Goal: Information Seeking & Learning: Learn about a topic

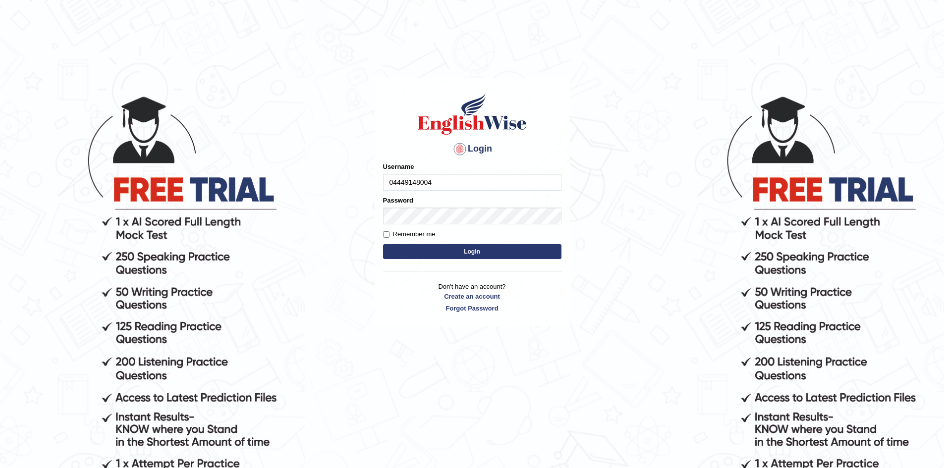
type input "04449148004"
click at [455, 251] on button "Login" at bounding box center [472, 251] width 178 height 15
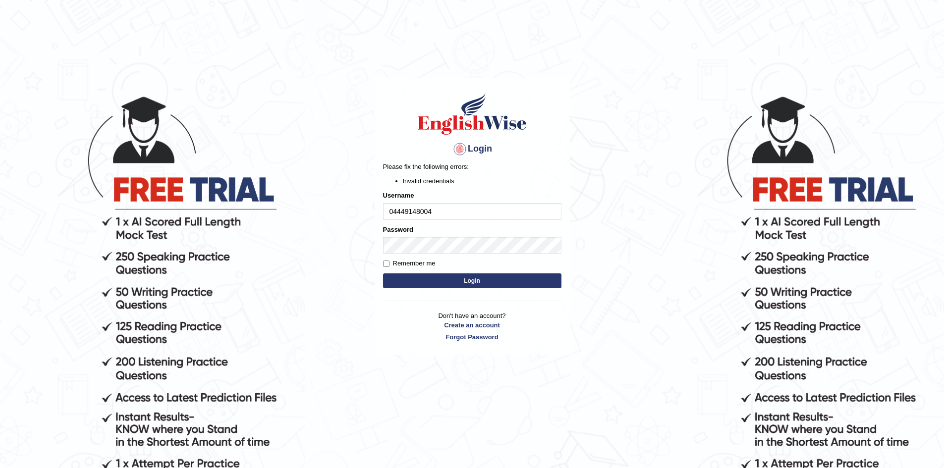
click at [484, 279] on button "Login" at bounding box center [472, 280] width 178 height 15
click at [484, 279] on div "Login Please fix the following errors: Invalid credentials Username 04449148004…" at bounding box center [471, 216] width 195 height 277
click at [488, 276] on button "Login" at bounding box center [472, 280] width 178 height 15
click at [404, 211] on input "04449148004" at bounding box center [472, 211] width 178 height 17
click at [433, 211] on input "0449148004" at bounding box center [472, 211] width 178 height 17
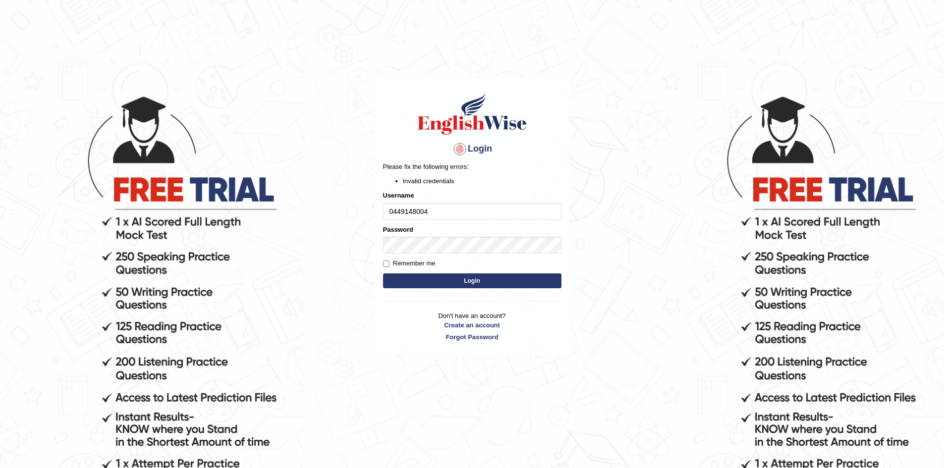
type input "0449148004"
click at [428, 278] on button "Login" at bounding box center [472, 280] width 178 height 15
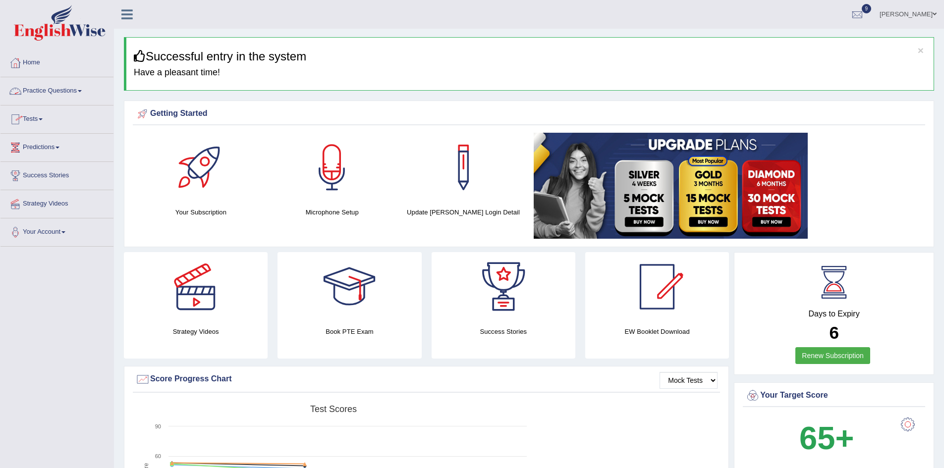
click at [72, 88] on link "Practice Questions" at bounding box center [56, 89] width 113 height 25
click at [72, 88] on link "Practice Questions" at bounding box center [55, 89] width 110 height 25
click at [72, 88] on link "Practice Questions" at bounding box center [56, 89] width 113 height 25
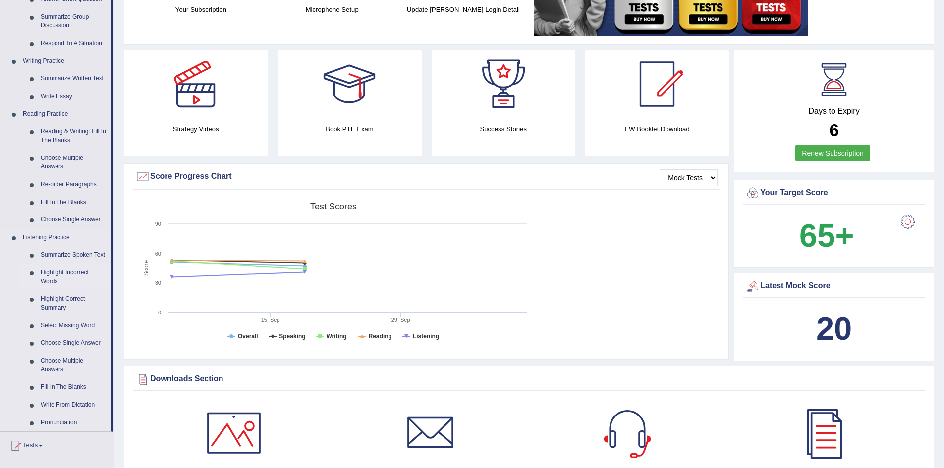
scroll to position [198, 0]
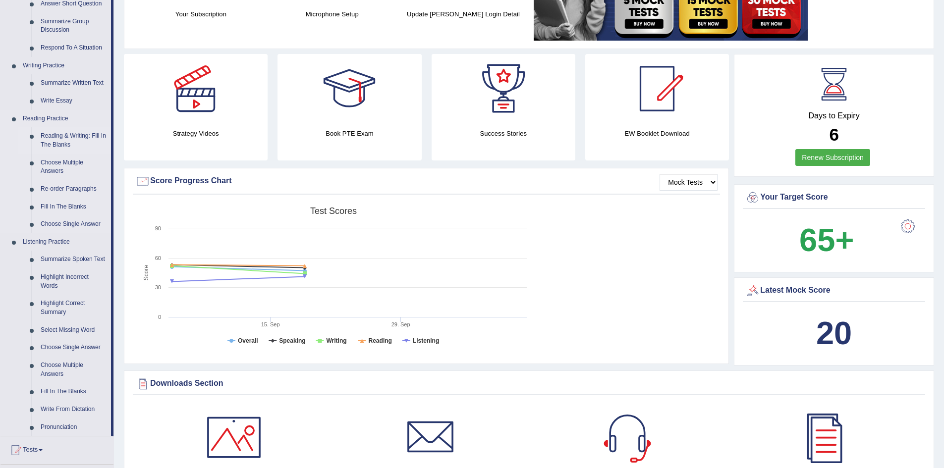
click at [48, 133] on link "Reading & Writing: Fill In The Blanks" at bounding box center [73, 140] width 75 height 26
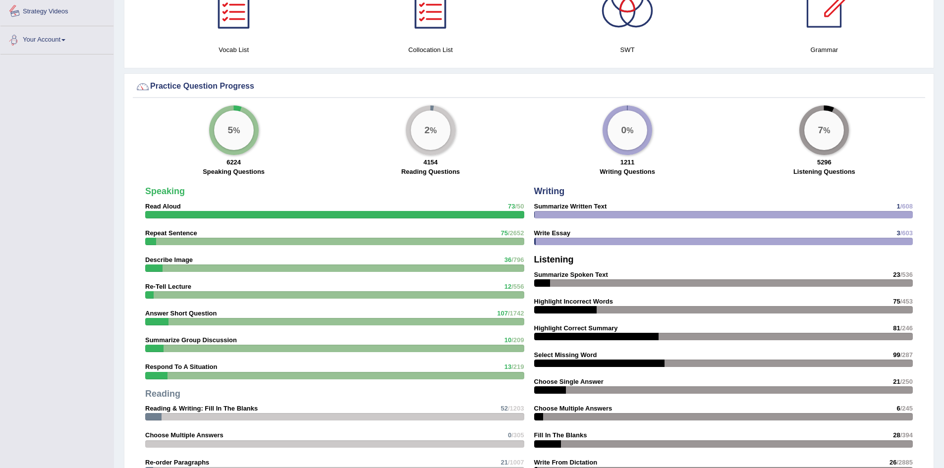
scroll to position [663, 0]
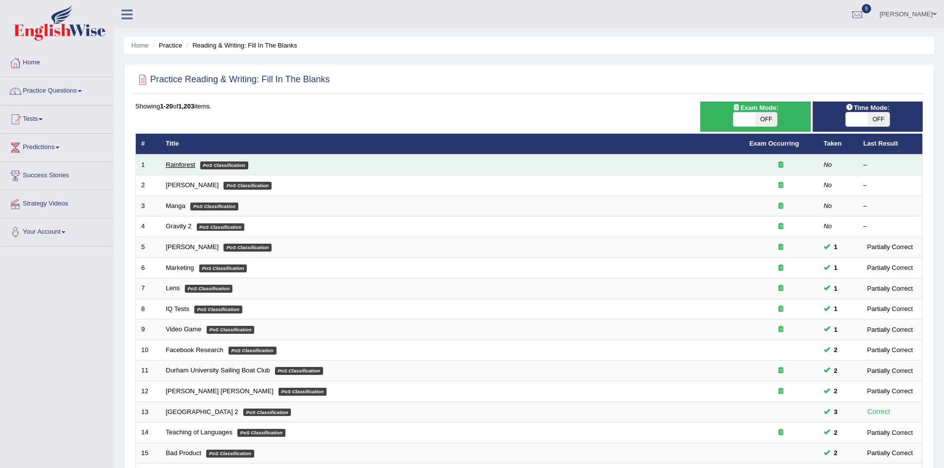
click at [184, 162] on link "Rainforest" at bounding box center [180, 164] width 29 height 7
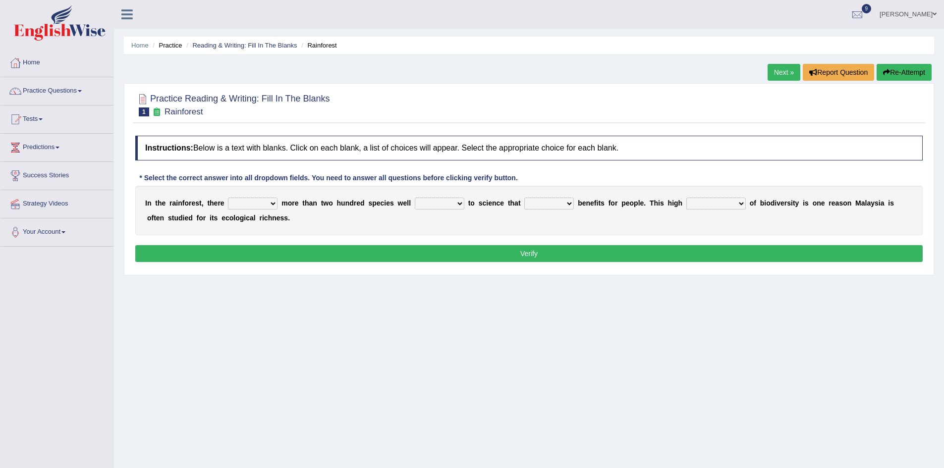
click at [269, 203] on select "have can be has is" at bounding box center [253, 204] width 50 height 12
select select "is"
click at [228, 198] on select "have can be has is" at bounding box center [253, 204] width 50 height 12
click at [459, 204] on select "knowing known knew know" at bounding box center [440, 204] width 50 height 12
select select "known"
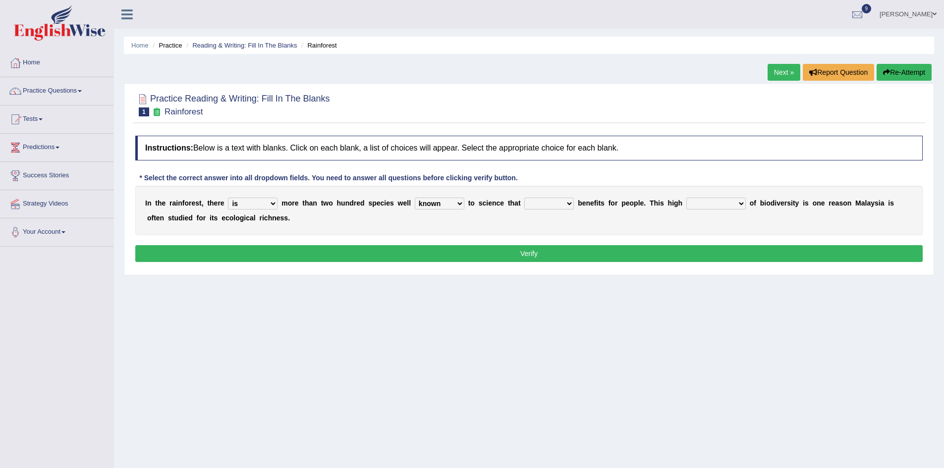
click at [415, 198] on select "knowing known knew know" at bounding box center [440, 204] width 50 height 12
click at [461, 203] on select "knowing known knew know" at bounding box center [440, 204] width 50 height 12
click at [415, 198] on select "knowing known knew know" at bounding box center [440, 204] width 50 height 12
click at [571, 201] on select "contain contained containing contains" at bounding box center [549, 204] width 50 height 12
select select "contain"
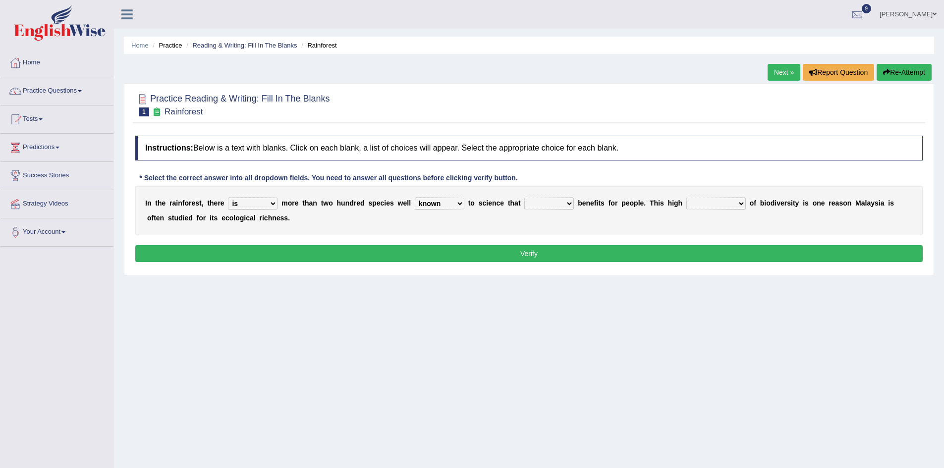
click at [524, 198] on select "contain contained containing contains" at bounding box center [549, 204] width 50 height 12
click at [743, 203] on select "condensation conjunction continuity complexity" at bounding box center [715, 204] width 59 height 12
select select "continuity"
click at [686, 198] on select "condensation conjunction continuity complexity" at bounding box center [715, 204] width 59 height 12
click at [639, 252] on button "Verify" at bounding box center [528, 253] width 787 height 17
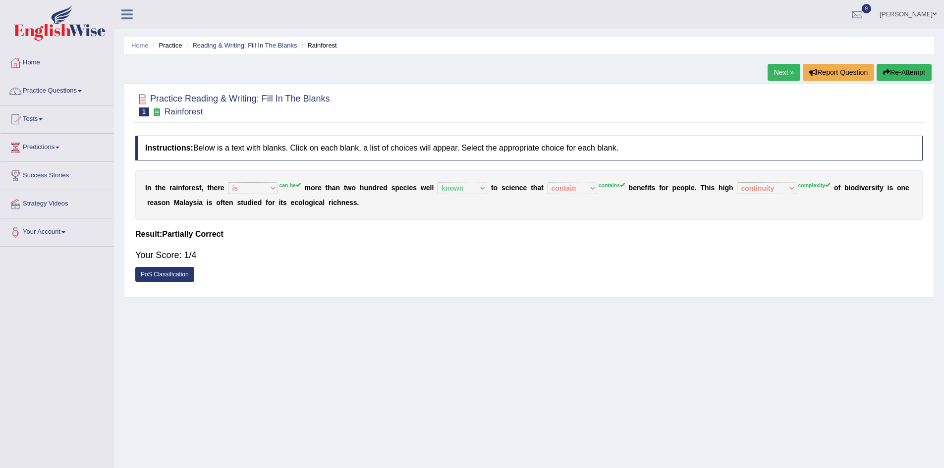
click at [775, 68] on link "Next »" at bounding box center [783, 72] width 33 height 17
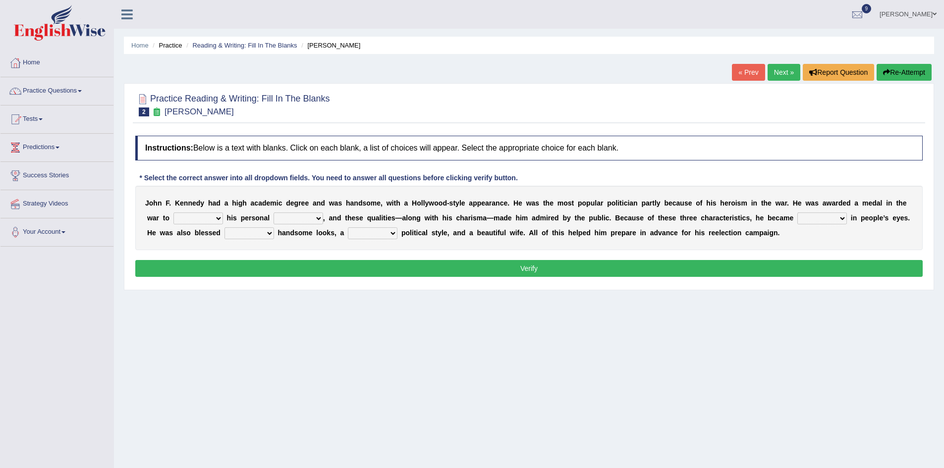
click at [219, 219] on select "prove show evidence upthrow" at bounding box center [198, 218] width 50 height 12
click at [173, 212] on select "prove show evidence upthrow" at bounding box center [198, 218] width 50 height 12
click at [319, 216] on select "passion courage charm liking" at bounding box center [298, 218] width 50 height 12
click at [215, 218] on select "prove show evidence upthrow" at bounding box center [198, 218] width 50 height 12
select select "evidence"
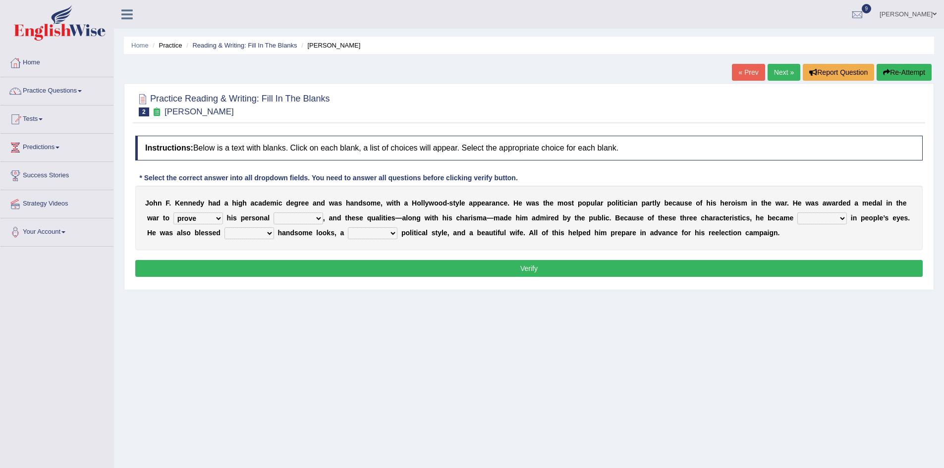
click at [173, 212] on select "prove show evidence upthrow" at bounding box center [198, 218] width 50 height 12
click at [321, 221] on select "passion courage charm liking" at bounding box center [298, 218] width 50 height 12
select select "courage"
click at [273, 212] on select "passion courage charm liking" at bounding box center [298, 218] width 50 height 12
click at [842, 218] on select "iconic ironic identical impotent" at bounding box center [822, 218] width 50 height 12
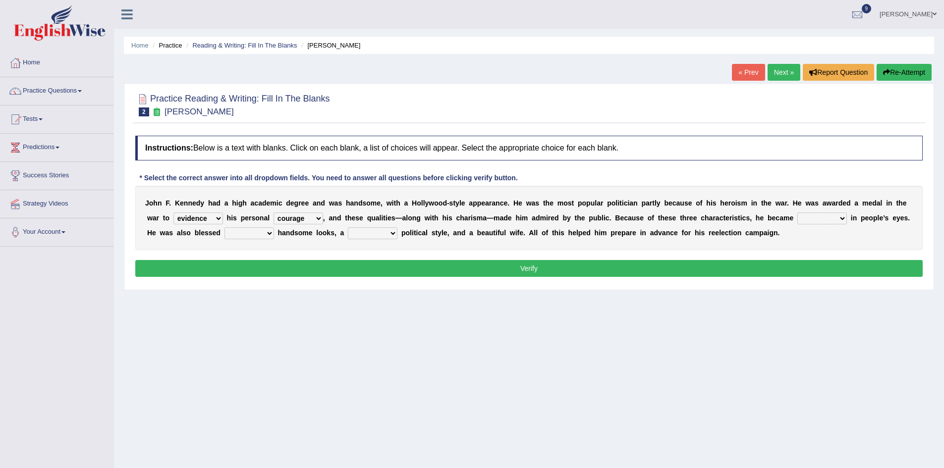
select select "iconic"
click at [797, 212] on select "iconic ironic identical impotent" at bounding box center [822, 218] width 50 height 12
click at [271, 236] on select "with in upon to" at bounding box center [249, 233] width 50 height 12
select select "with"
click at [224, 227] on select "with in upon to" at bounding box center [249, 233] width 50 height 12
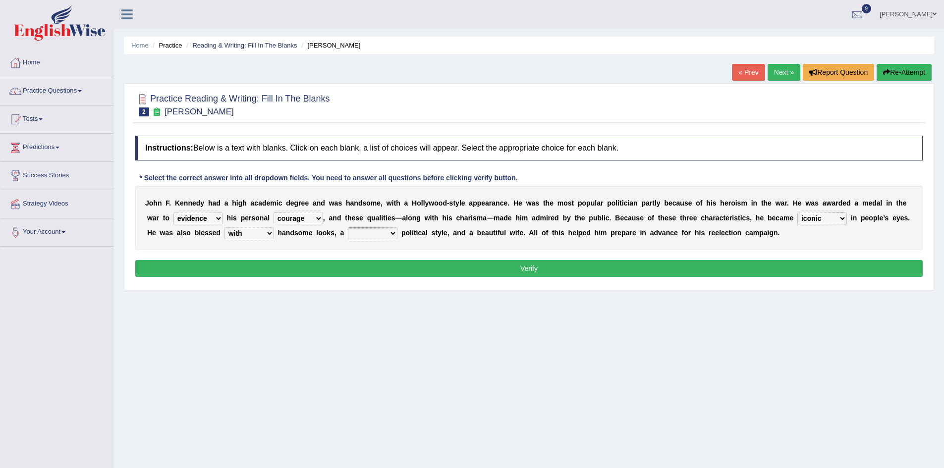
click at [392, 232] on select "mending mends mended mend" at bounding box center [373, 233] width 50 height 12
click at [348, 227] on select "mending mends mended mend" at bounding box center [373, 233] width 50 height 12
click at [392, 232] on select "mending mends mended mend" at bounding box center [373, 233] width 50 height 12
select select "mended"
click at [348, 227] on select "mending mends mended mend" at bounding box center [373, 233] width 50 height 12
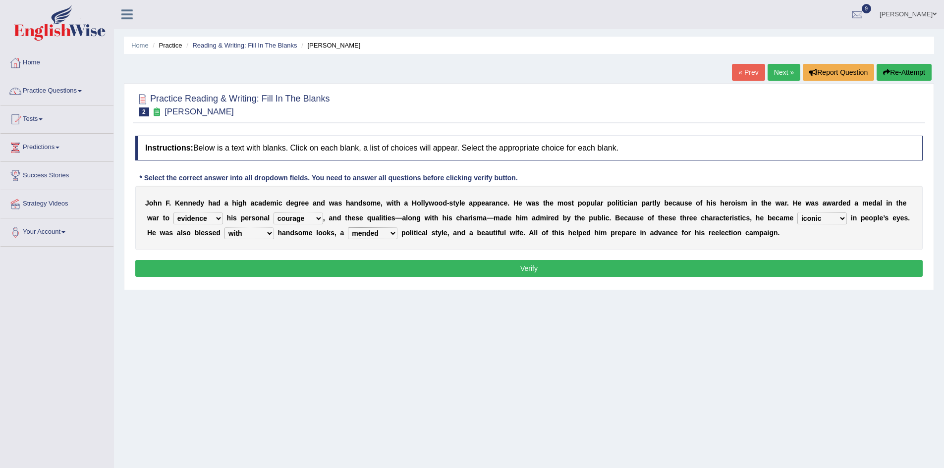
click at [603, 268] on button "Verify" at bounding box center [528, 268] width 787 height 17
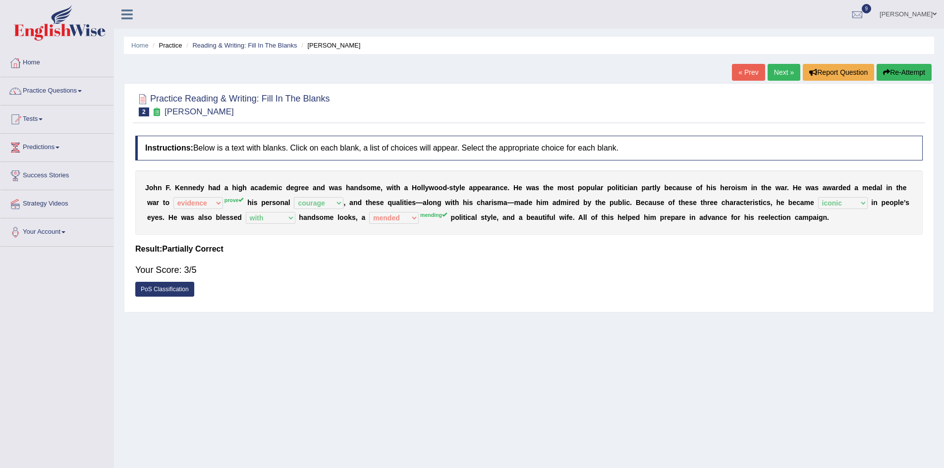
click at [779, 69] on link "Next »" at bounding box center [783, 72] width 33 height 17
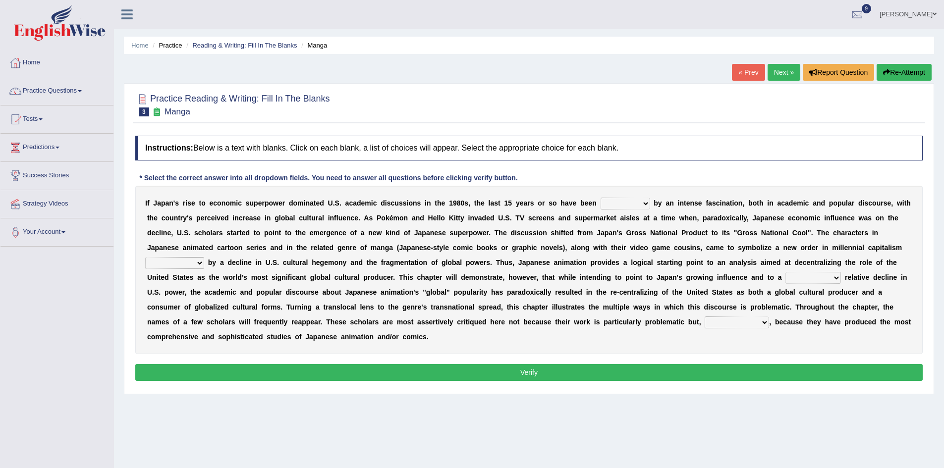
click at [646, 204] on select "marked dedicated made inspired" at bounding box center [625, 204] width 50 height 12
click at [600, 198] on select "marked dedicated made inspired" at bounding box center [625, 204] width 50 height 12
click at [644, 204] on select "marked dedicated made inspired" at bounding box center [625, 204] width 50 height 12
select select "marked"
click at [600, 198] on select "marked dedicated made inspired" at bounding box center [625, 204] width 50 height 12
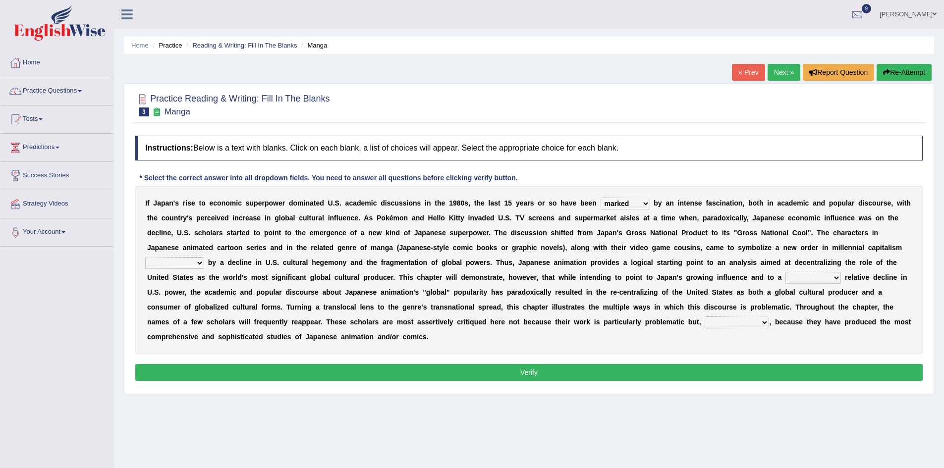
click at [197, 264] on select "pocessed characterized opposed tangled" at bounding box center [174, 263] width 59 height 12
select select "characterized"
click at [145, 257] on select "pocessed characterized opposed tangled" at bounding box center [174, 263] width 59 height 12
click at [837, 278] on select "concomitant discrete proportional legitimate" at bounding box center [812, 278] width 55 height 12
select select "concomitant"
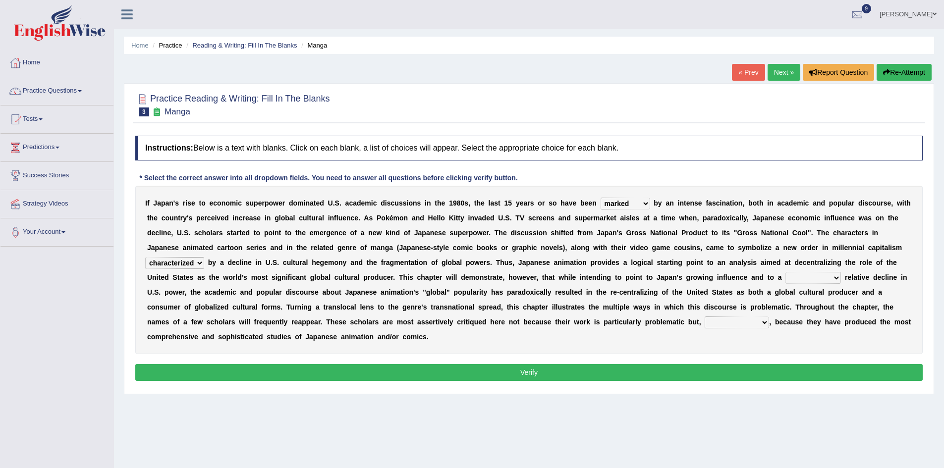
click at [785, 272] on select "concomitant discrete proportional legitimate" at bounding box center [812, 278] width 55 height 12
click at [765, 323] on select "however on the contrary in addition on the whole" at bounding box center [736, 323] width 64 height 12
select select "on the whole"
click at [704, 317] on select "however on the contrary in addition on the whole" at bounding box center [736, 323] width 64 height 12
click at [564, 369] on button "Verify" at bounding box center [528, 372] width 787 height 17
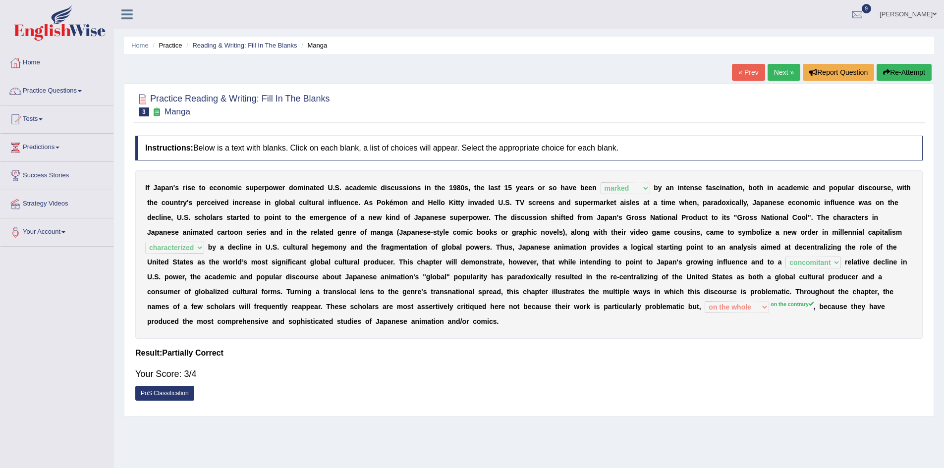
click at [780, 74] on link "Next »" at bounding box center [783, 72] width 33 height 17
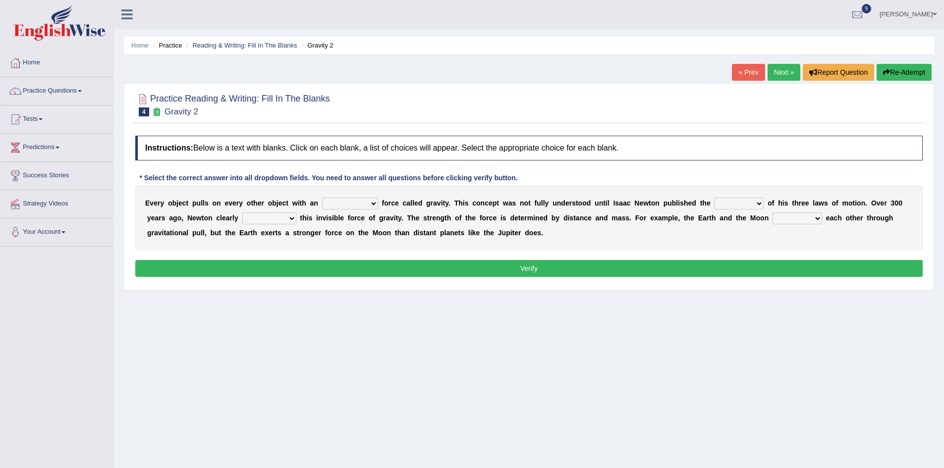
click at [371, 205] on select "invisible unknown unbelievable inconsistent" at bounding box center [350, 204] width 56 height 12
select select "invisible"
click at [322, 198] on select "invisible unknown unbelievable inconsistent" at bounding box center [350, 204] width 56 height 12
click at [756, 204] on select "concept theory method argument" at bounding box center [739, 204] width 50 height 12
select select "theory"
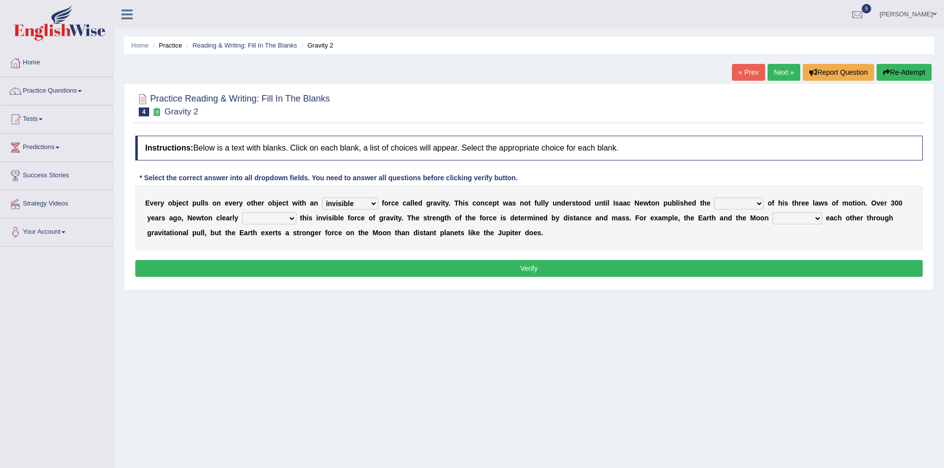
click at [714, 198] on select "concept theory method argument" at bounding box center [739, 204] width 50 height 12
click at [291, 220] on select "explained undermined overturned realized" at bounding box center [269, 218] width 54 height 12
select select "explained"
click at [242, 212] on select "explained undermined overturned realized" at bounding box center [269, 218] width 54 height 12
click at [818, 218] on select "affect spin evade span" at bounding box center [797, 218] width 50 height 12
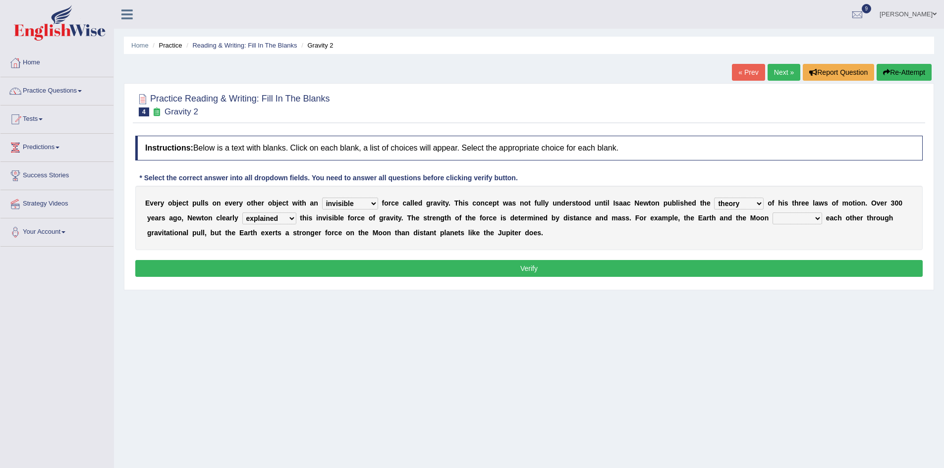
select select "span"
click at [772, 212] on select "affect spin evade span" at bounding box center [797, 218] width 50 height 12
click at [793, 276] on button "Verify" at bounding box center [528, 268] width 787 height 17
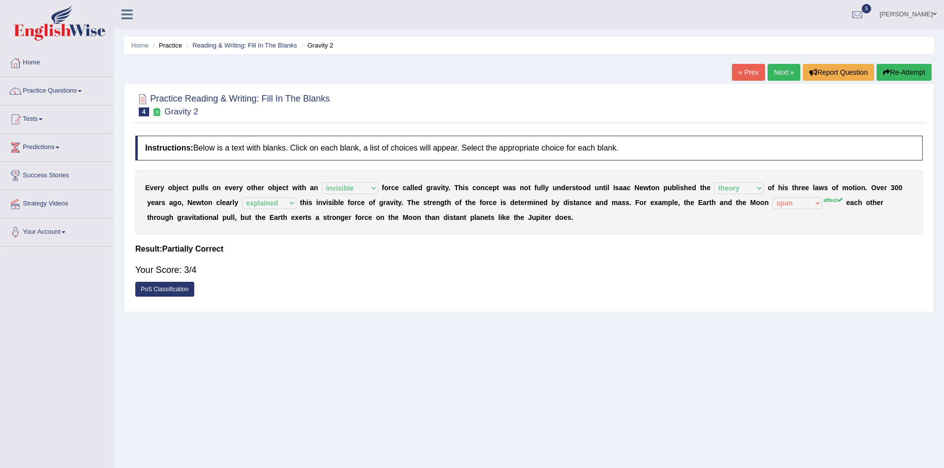
click at [788, 69] on link "Next »" at bounding box center [783, 72] width 33 height 17
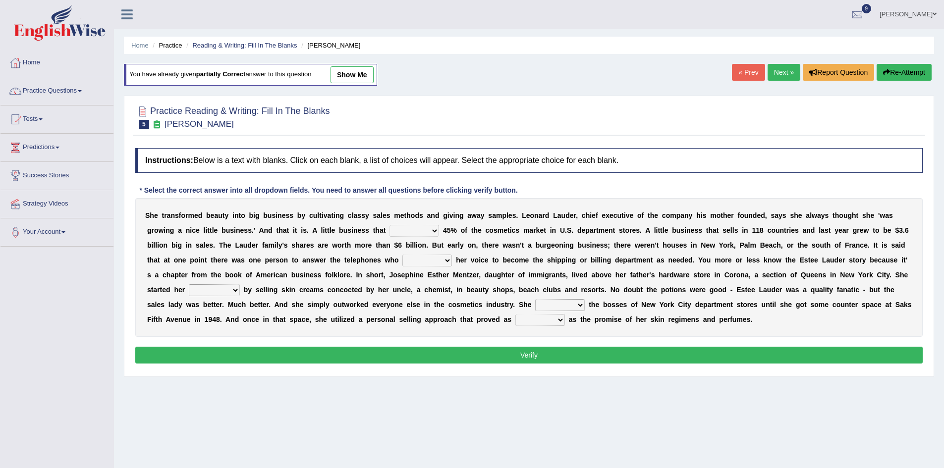
click at [434, 232] on select "has controls makes maintains" at bounding box center [414, 231] width 50 height 12
select select "makes"
click at [389, 225] on select "has controls makes maintains" at bounding box center [414, 231] width 50 height 12
click at [446, 261] on select "switched changed raised used" at bounding box center [427, 261] width 50 height 12
select select "raised"
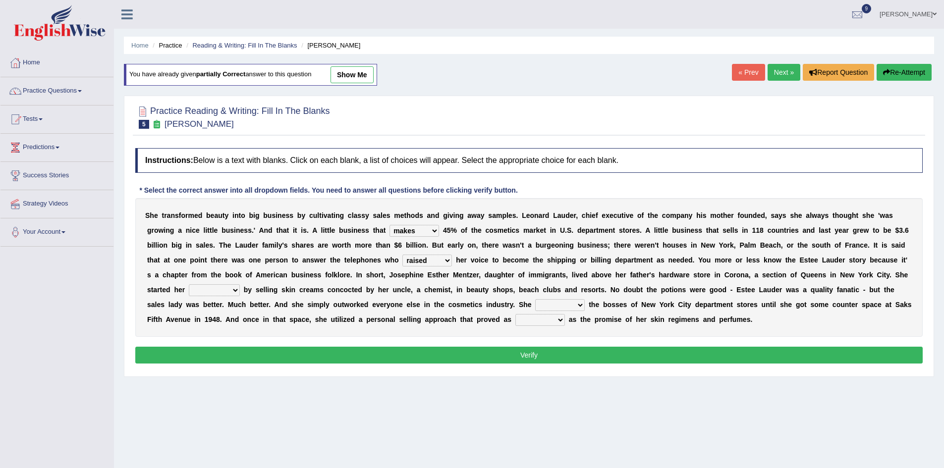
click at [402, 255] on select "switched changed raised used" at bounding box center [427, 261] width 50 height 12
click at [236, 290] on select "job institute companion enterprise" at bounding box center [214, 290] width 51 height 12
select select "enterprise"
click at [189, 284] on select "job institute companion enterprise" at bounding box center [214, 290] width 51 height 12
click at [577, 304] on select "stated bridged stalked heaved" at bounding box center [560, 305] width 50 height 12
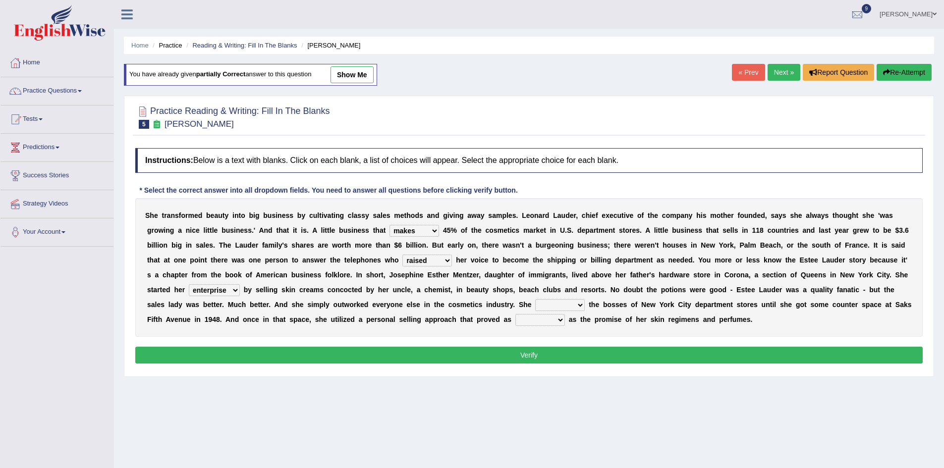
select select "bridged"
click at [535, 299] on select "stated bridged stalked heaved" at bounding box center [560, 305] width 50 height 12
click at [561, 320] on select "potent ruthless potential expensive" at bounding box center [540, 320] width 50 height 12
click at [515, 314] on select "potent ruthless potential expensive" at bounding box center [540, 320] width 50 height 12
click at [559, 322] on select "potent ruthless potential expensive" at bounding box center [540, 320] width 50 height 12
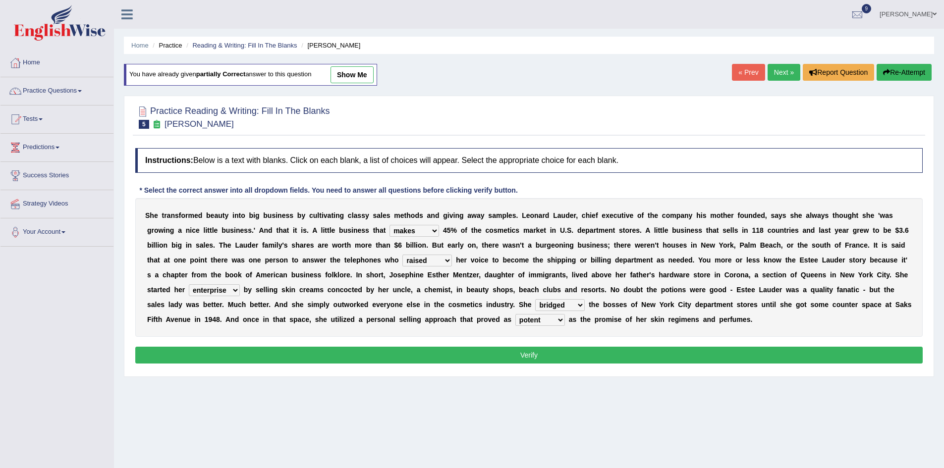
select select "potential"
click at [515, 314] on select "potent ruthless potential expensive" at bounding box center [540, 320] width 50 height 12
click at [567, 354] on button "Verify" at bounding box center [528, 355] width 787 height 17
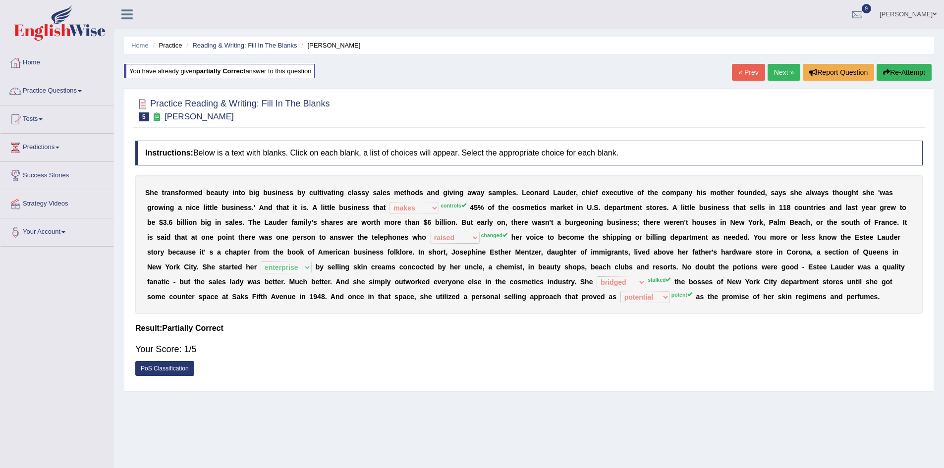
click at [775, 70] on link "Next »" at bounding box center [783, 72] width 33 height 17
